Goal: Transaction & Acquisition: Purchase product/service

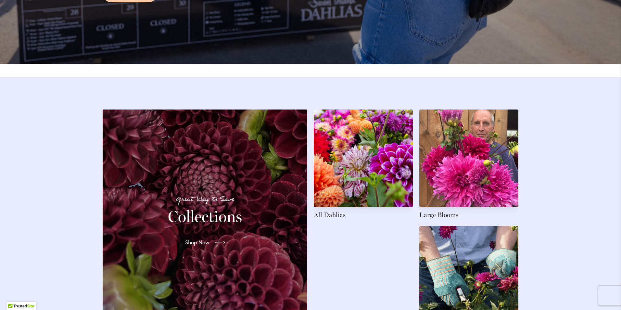
scroll to position [877, 0]
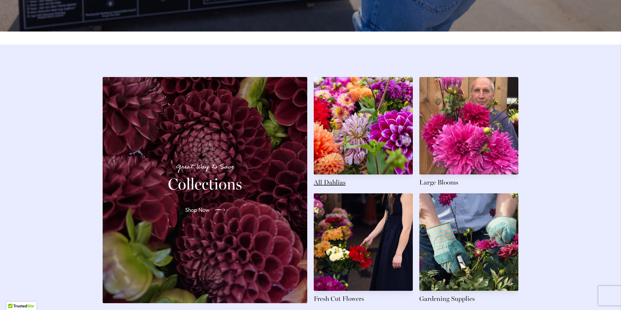
click at [377, 122] on link at bounding box center [363, 132] width 99 height 110
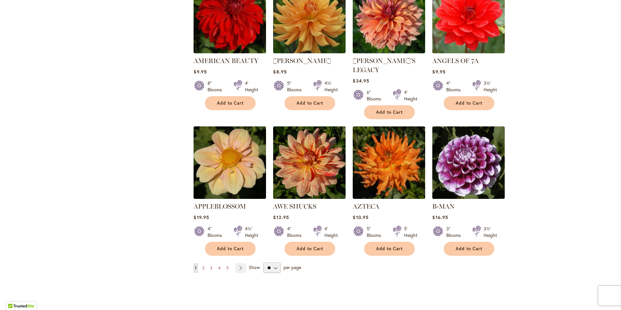
scroll to position [455, 0]
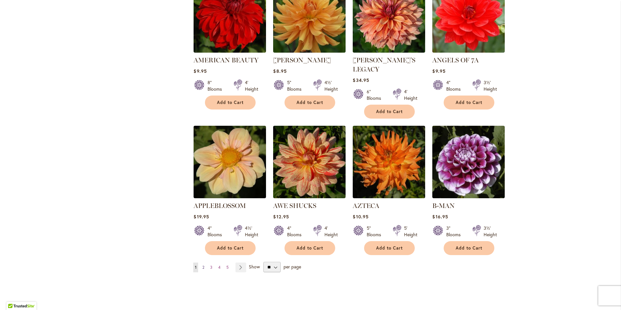
click at [202, 265] on span "2" at bounding box center [203, 267] width 2 height 5
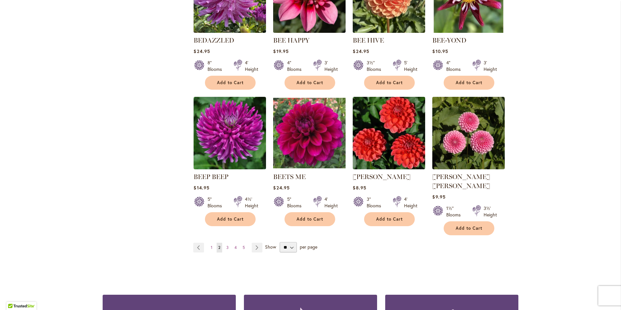
scroll to position [552, 0]
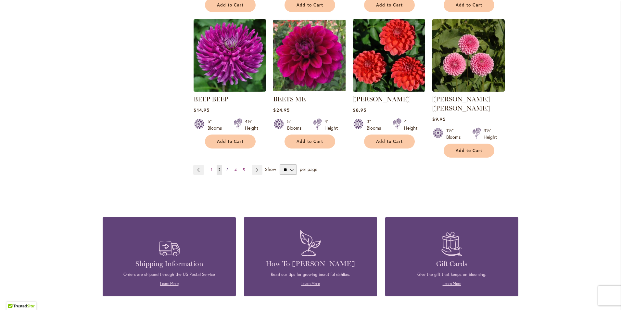
click at [226, 167] on span "3" at bounding box center [227, 169] width 2 height 5
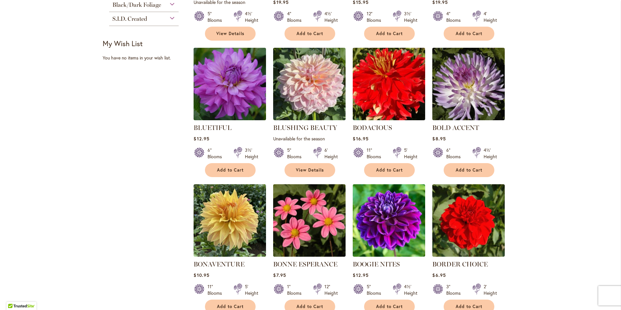
scroll to position [390, 0]
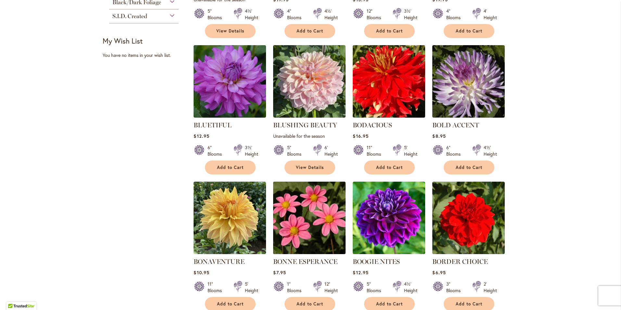
click at [295, 197] on img at bounding box center [309, 218] width 76 height 76
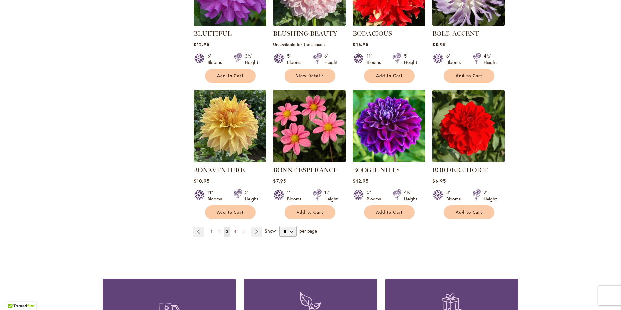
scroll to position [487, 0]
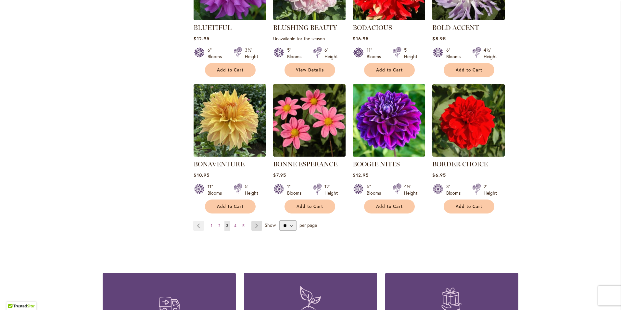
click at [257, 226] on link "Page Next" at bounding box center [256, 226] width 11 height 10
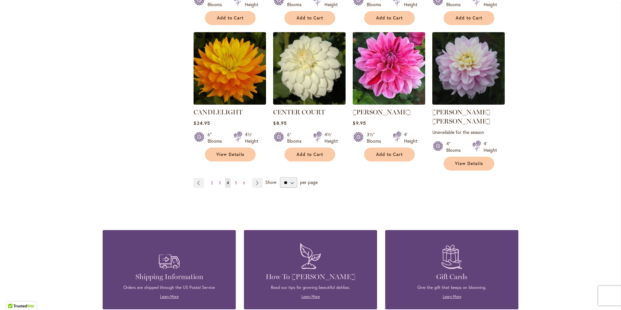
scroll to position [552, 0]
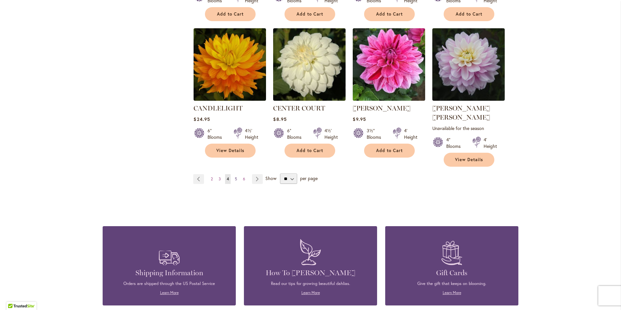
click at [235, 174] on link "Page 5" at bounding box center [236, 179] width 6 height 10
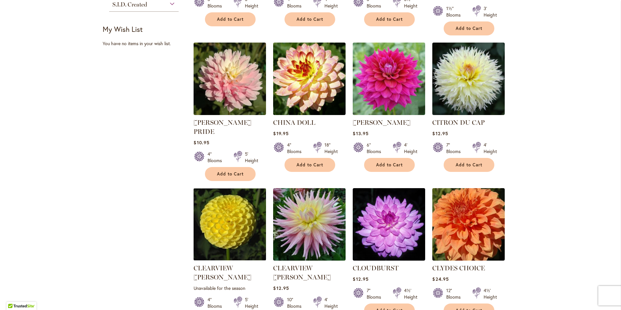
scroll to position [422, 0]
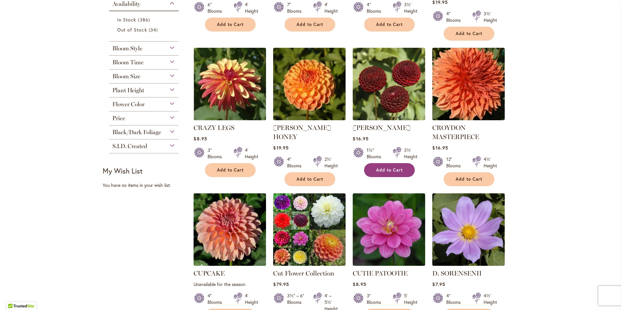
scroll to position [292, 0]
